Goal: Answer question/provide support

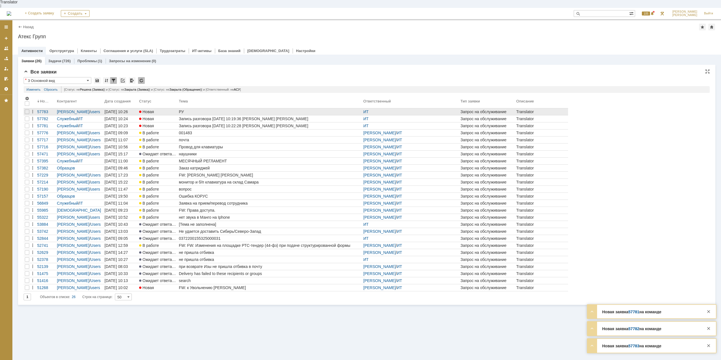
click at [189, 110] on div "РУ" at bounding box center [270, 112] width 182 height 5
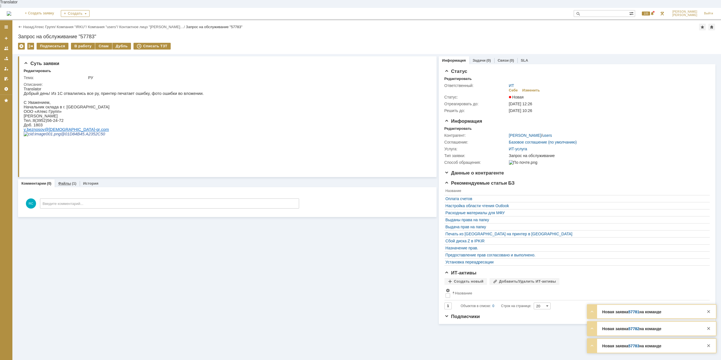
click at [70, 181] on link "Файлы" at bounding box center [64, 183] width 13 height 4
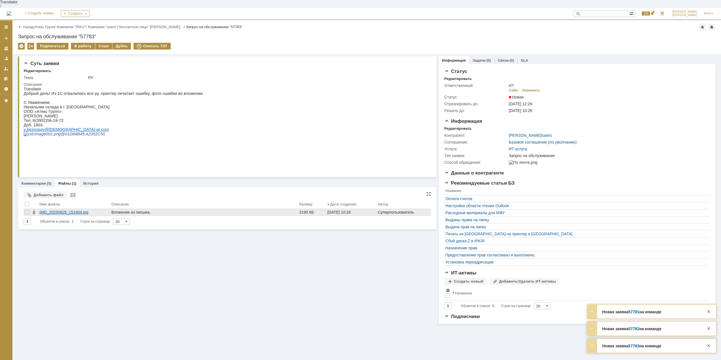
click at [86, 210] on div "IMG_20250828_152404.jpg" at bounding box center [74, 212] width 70 height 5
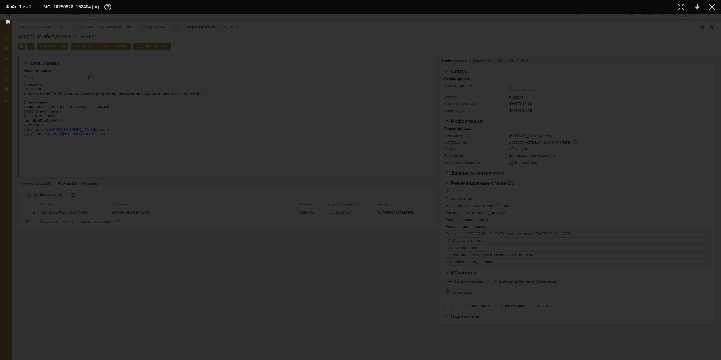
click at [562, 155] on div at bounding box center [361, 187] width 710 height 335
click at [712, 8] on div at bounding box center [712, 7] width 7 height 7
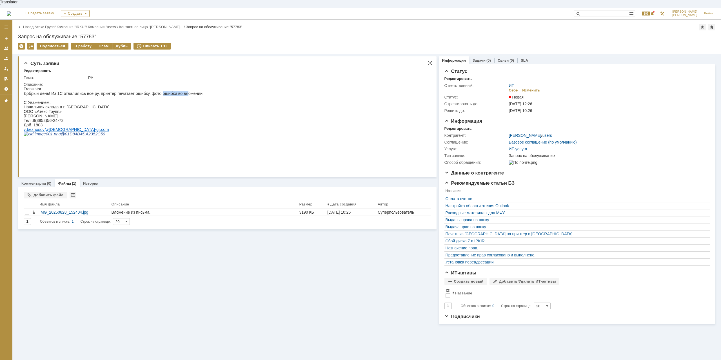
click at [174, 91] on p "Добрый день! Из 1С отвалились все ру, принтер печатает ошибку, фото ошибки во в…" at bounding box center [114, 93] width 180 height 5
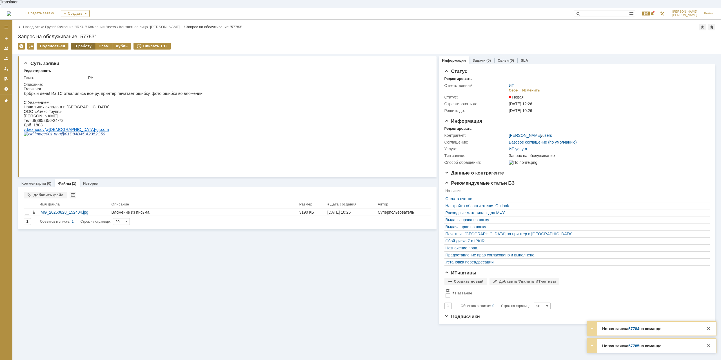
click at [87, 43] on div "В работу" at bounding box center [83, 46] width 24 height 7
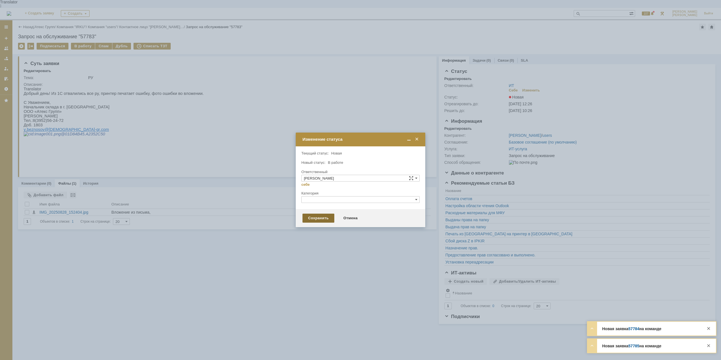
click at [318, 219] on div "Сохранить" at bounding box center [319, 218] width 32 height 9
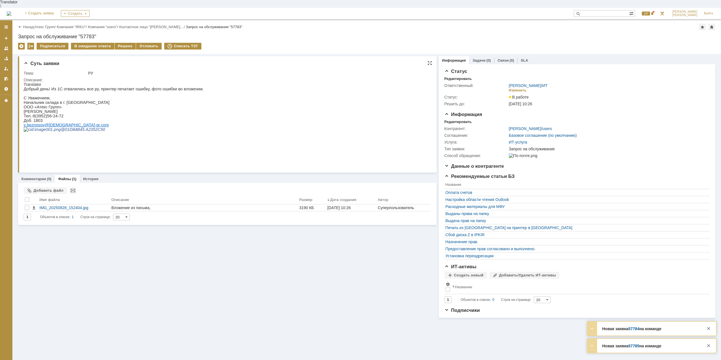
click at [230, 119] on html "Translator Добрый день! Из 1С отвалились все ру, принтер печатает ошибку, фото …" at bounding box center [226, 111] width 404 height 59
drag, startPoint x: 32, startPoint y: 115, endPoint x: 97, endPoint y: 111, distance: 65.2
click at [88, 117] on p "Тел.:8(3952)56-24-72" at bounding box center [114, 116] width 180 height 5
copy span "8(3952)56-24-72"
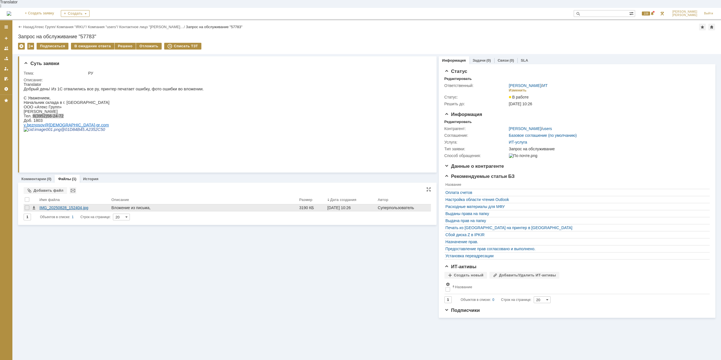
click at [77, 206] on div "IMG_20250828_152404.jpg" at bounding box center [74, 208] width 70 height 5
